Goal: Information Seeking & Learning: Learn about a topic

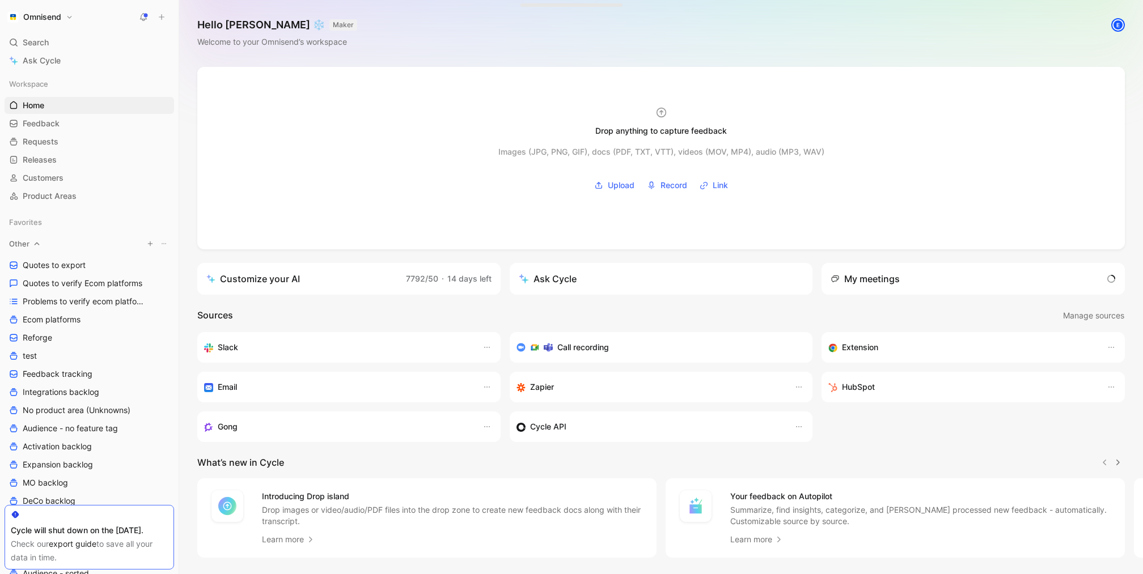
scroll to position [288, 0]
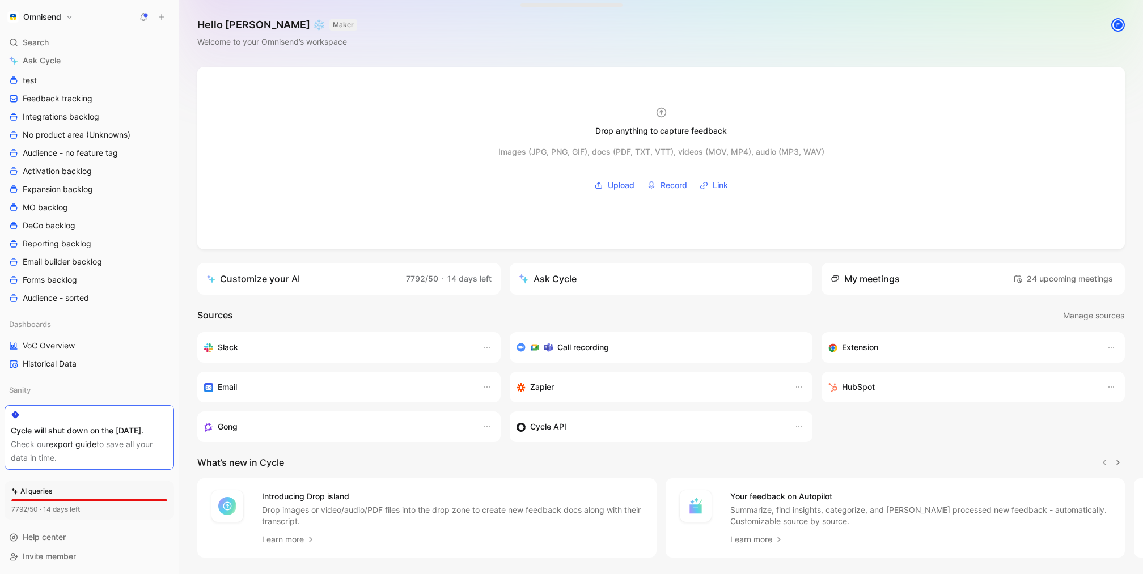
click at [75, 322] on div "Dashboards VoC Overview Historical Data" at bounding box center [89, 344] width 169 height 57
click at [63, 340] on span "VoC Overview" at bounding box center [49, 345] width 52 height 11
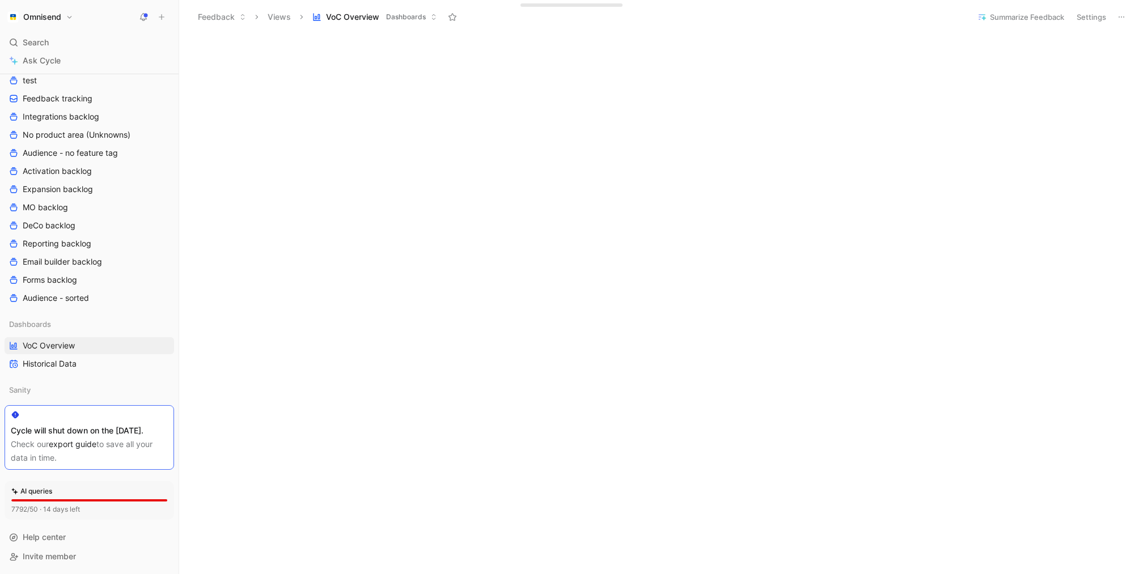
scroll to position [449, 0]
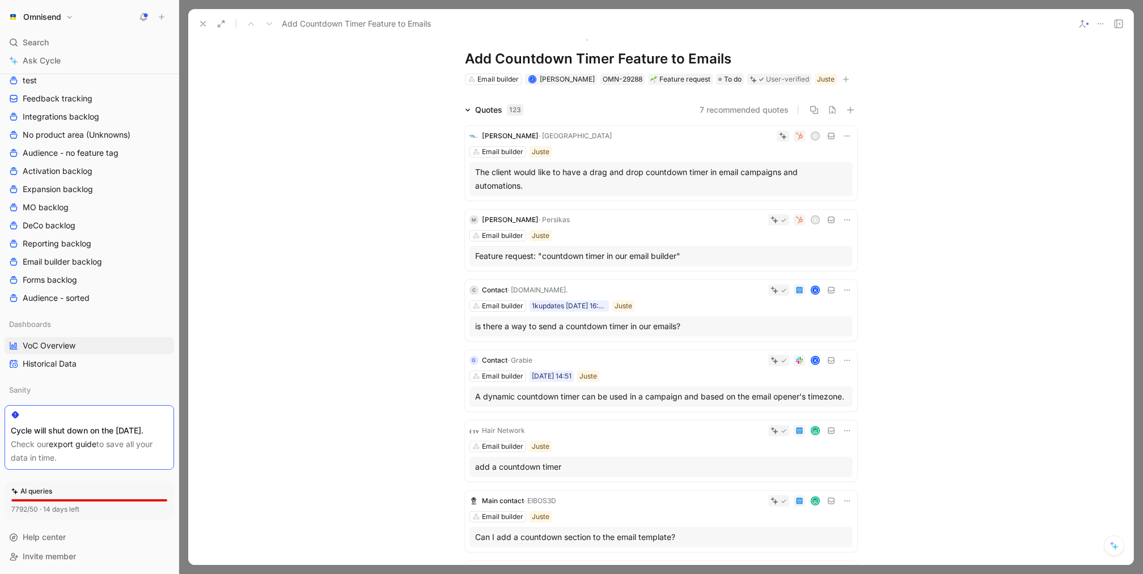
scroll to position [16, 0]
click at [685, 313] on div "Email builder 1kupdates [DATE] 16:40 Juste" at bounding box center [660, 308] width 383 height 11
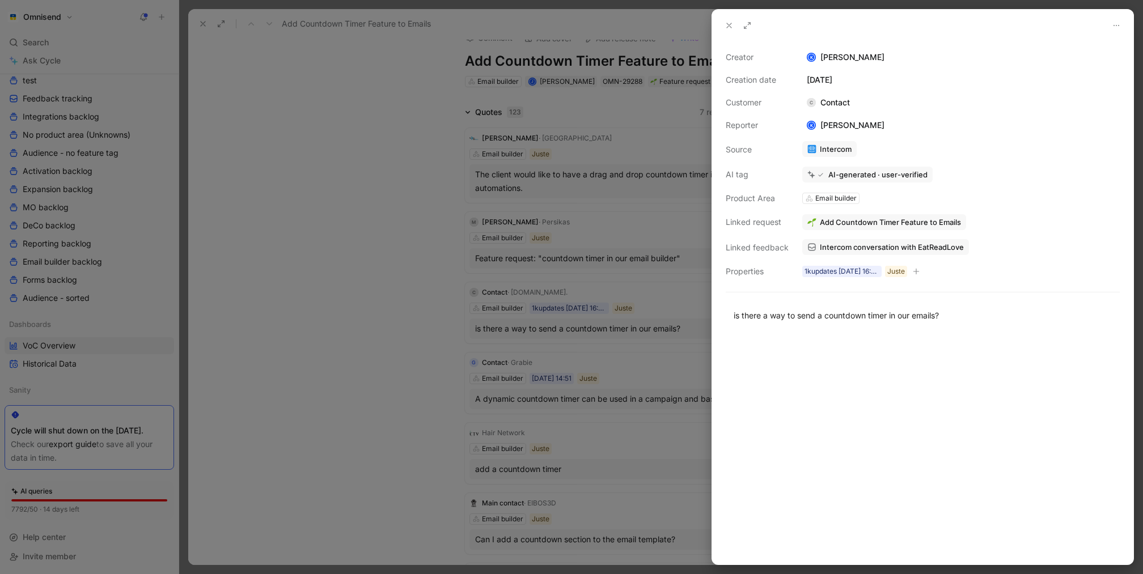
click at [602, 300] on div at bounding box center [571, 287] width 1143 height 574
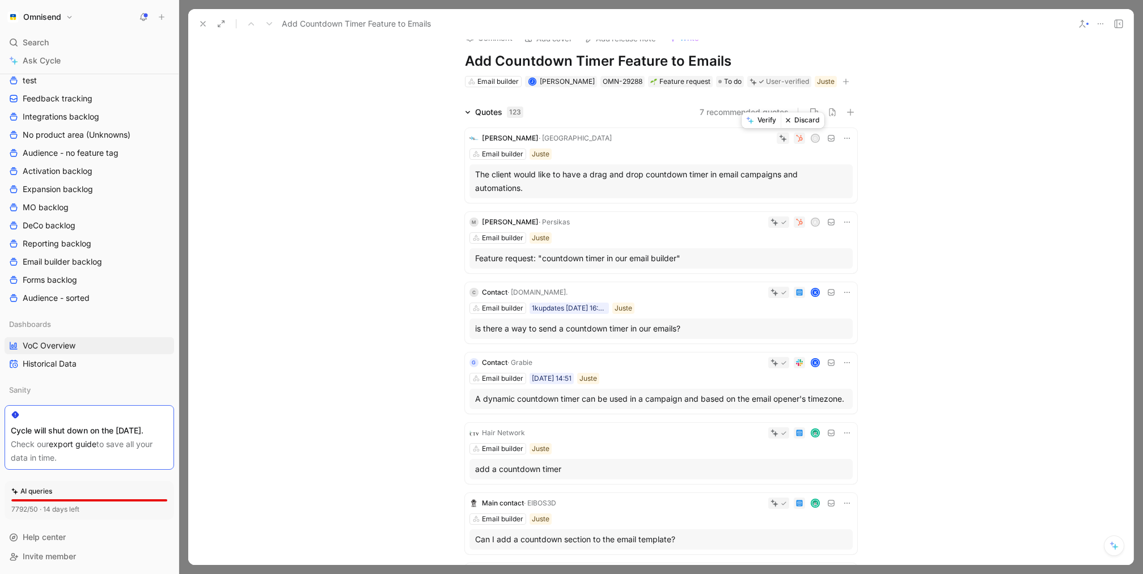
click at [769, 122] on button "Verify" at bounding box center [760, 120] width 39 height 16
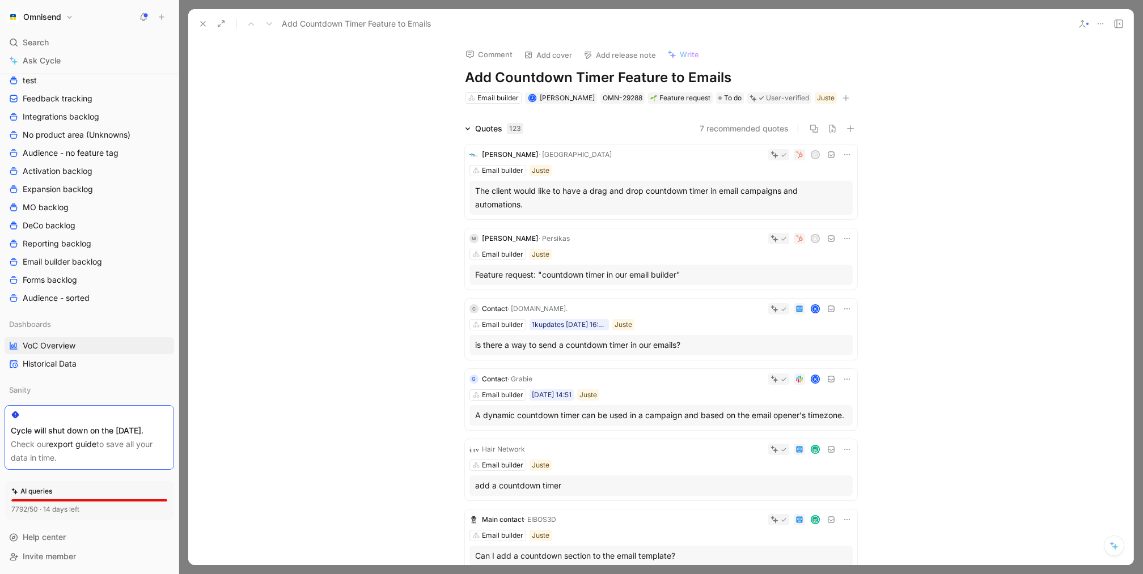
click at [737, 315] on div "C Contact · [DOMAIN_NAME]. K Email builder 1kupdates [DATE] 16:40 Juste is ther…" at bounding box center [661, 329] width 392 height 61
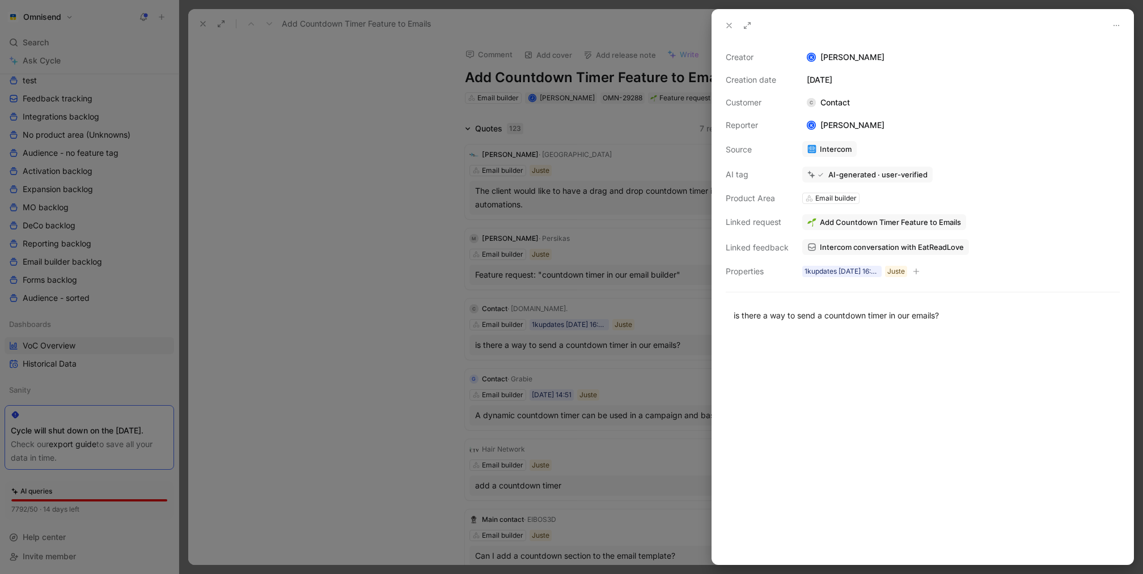
click at [630, 308] on div at bounding box center [571, 287] width 1143 height 574
